Goal: Task Accomplishment & Management: Manage account settings

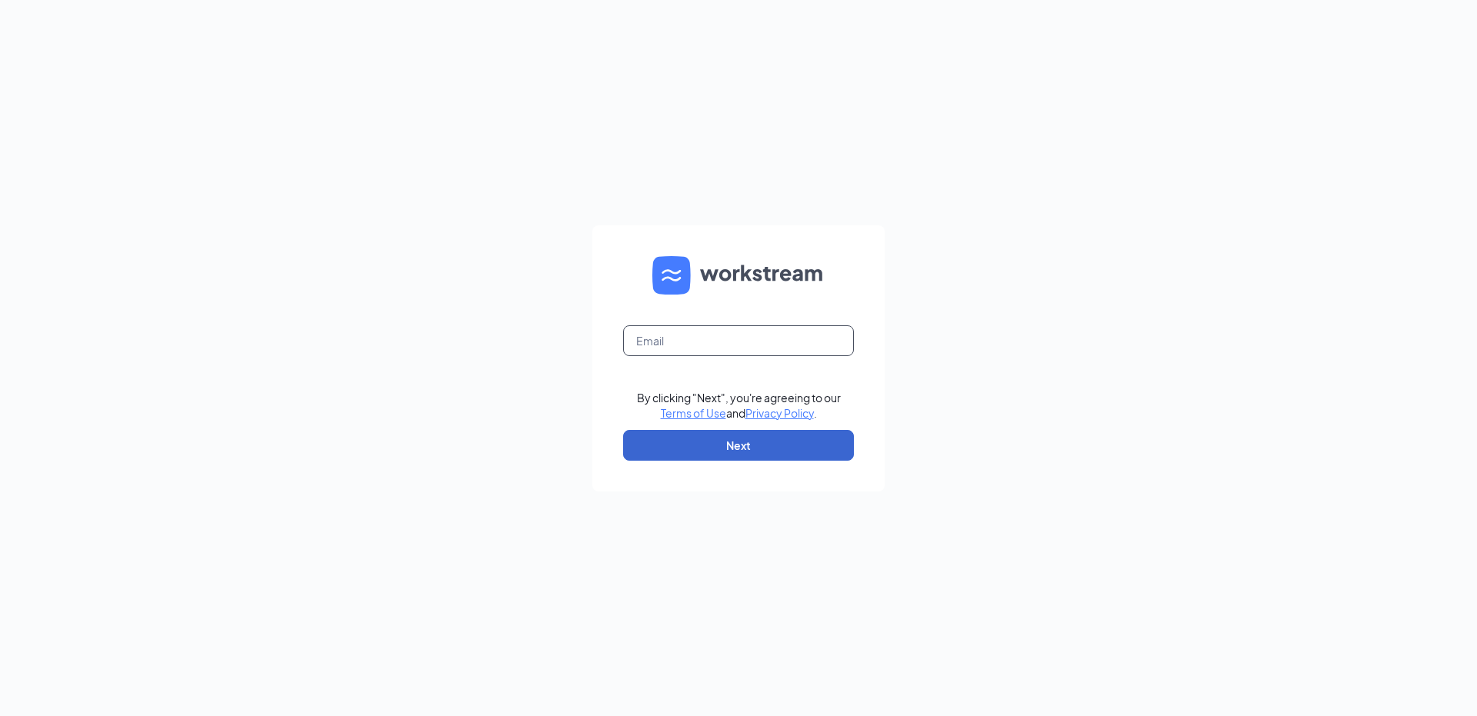
type input "[EMAIL_ADDRESS][DOMAIN_NAME]"
click at [706, 447] on button "Next" at bounding box center [738, 445] width 231 height 31
